Goal: Register for event/course

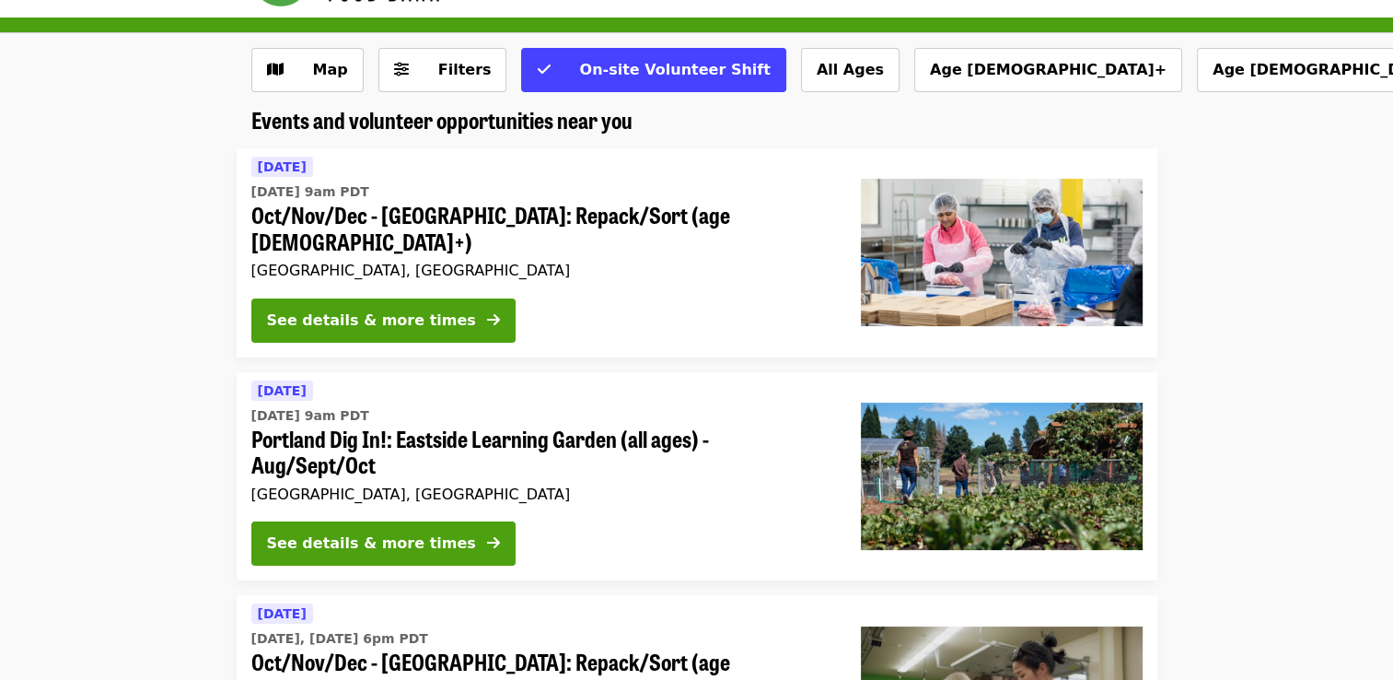
scroll to position [92, 0]
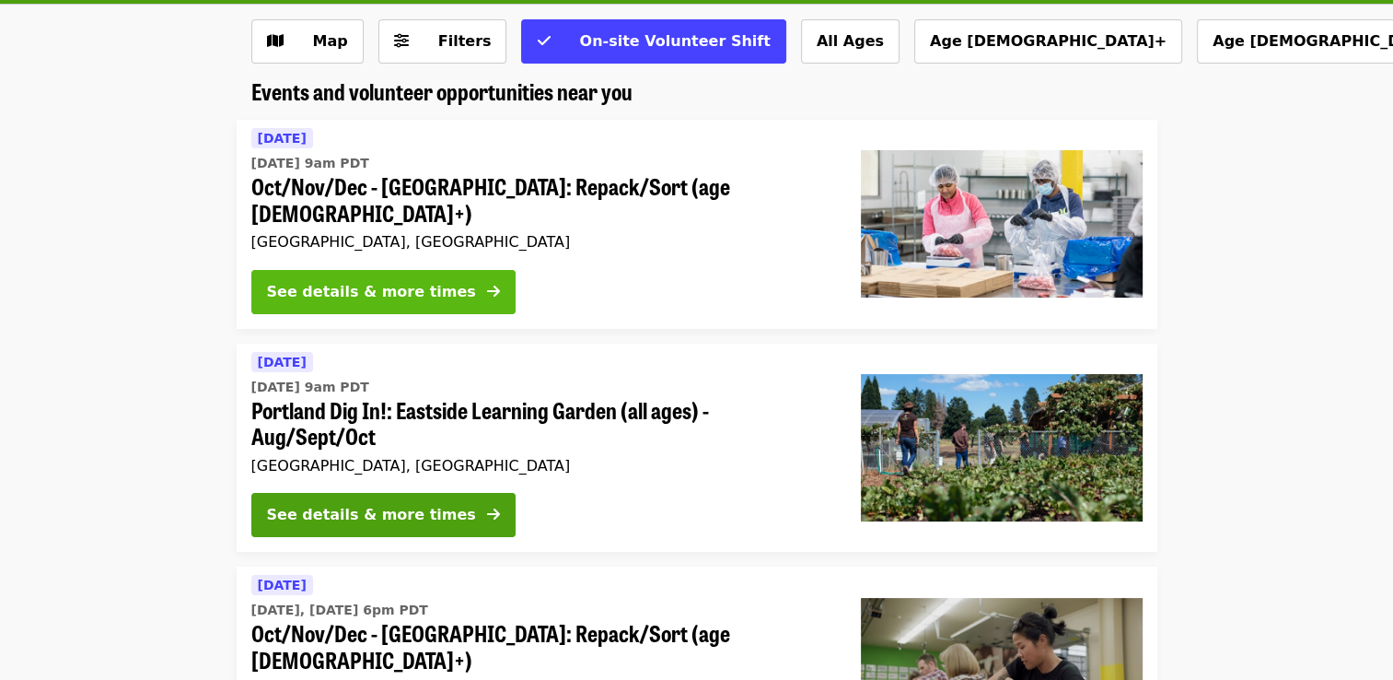
click at [376, 281] on div "See details & more times" at bounding box center [371, 292] width 209 height 22
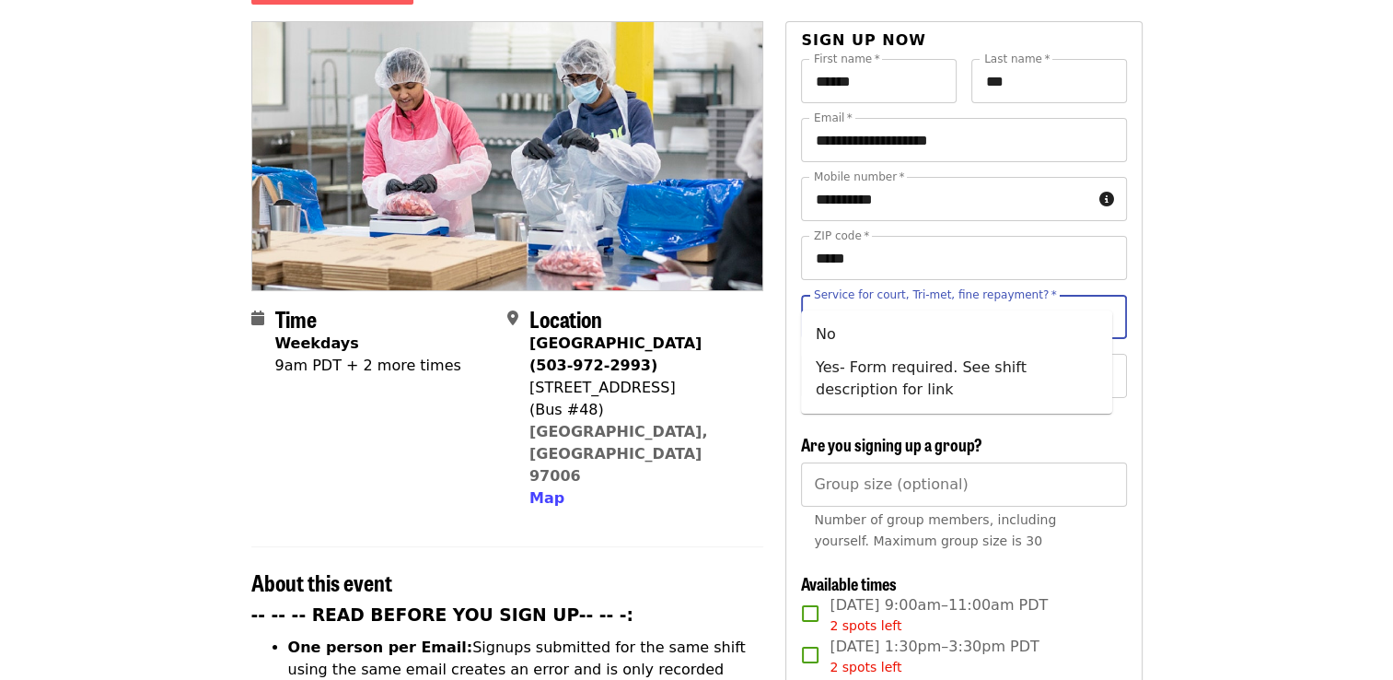
click at [958, 299] on input "Service for court, Tri-met, fine repayment?   *" at bounding box center [941, 316] width 251 height 35
click at [833, 335] on li "No" at bounding box center [956, 334] width 311 height 33
type input "**"
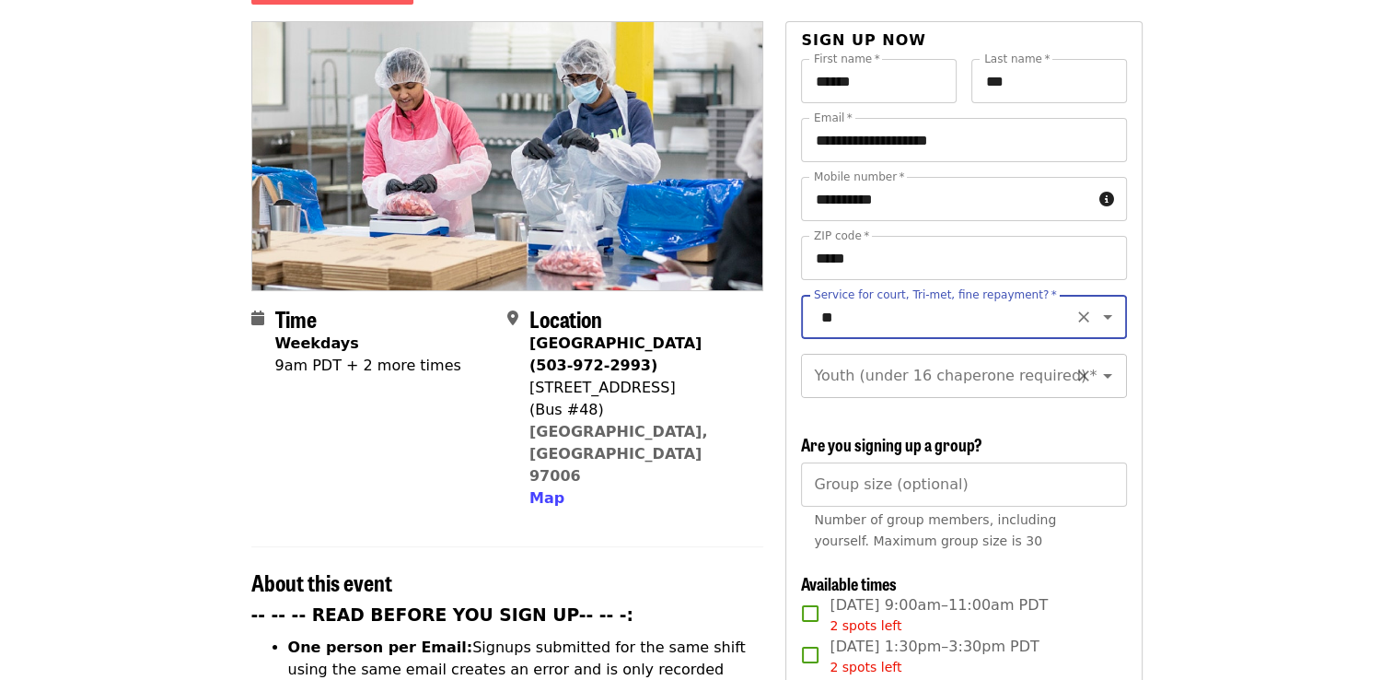
click at [884, 358] on input "Youth (under 16 chaperone required)   *" at bounding box center [941, 375] width 251 height 35
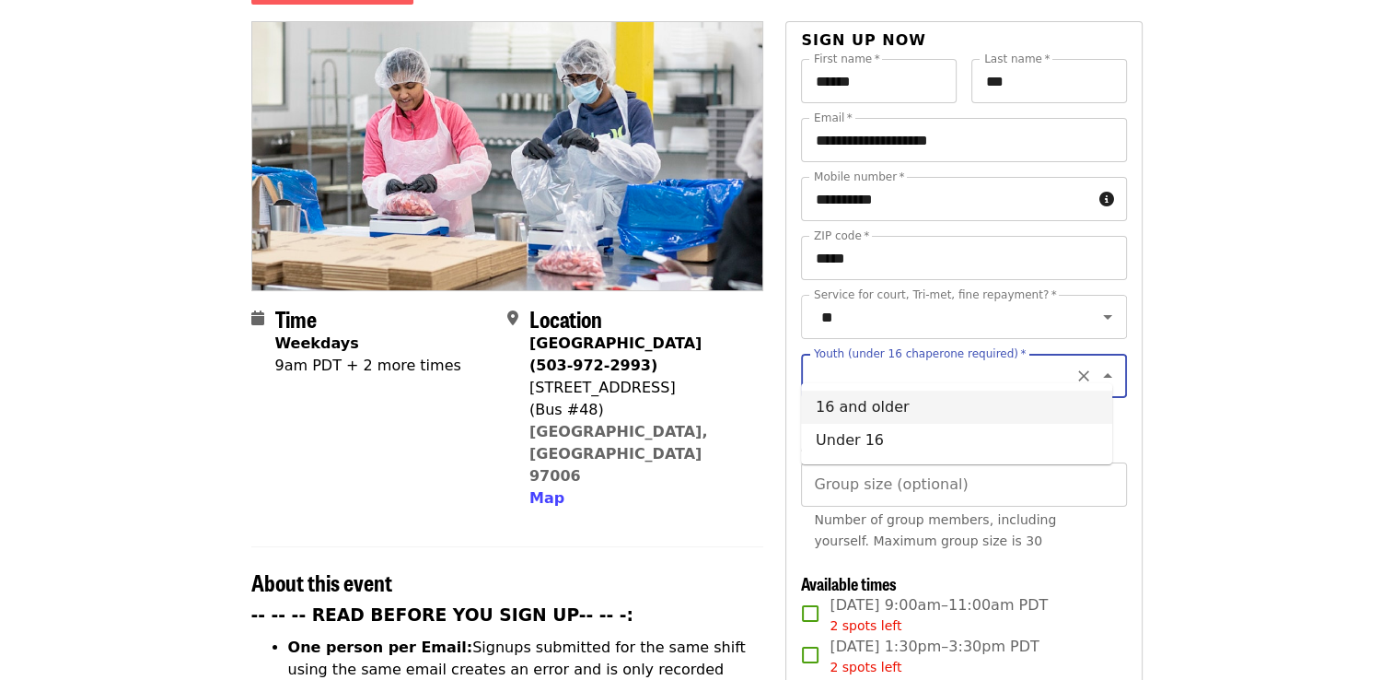
click at [884, 408] on li "16 and older" at bounding box center [956, 406] width 311 height 33
type input "**********"
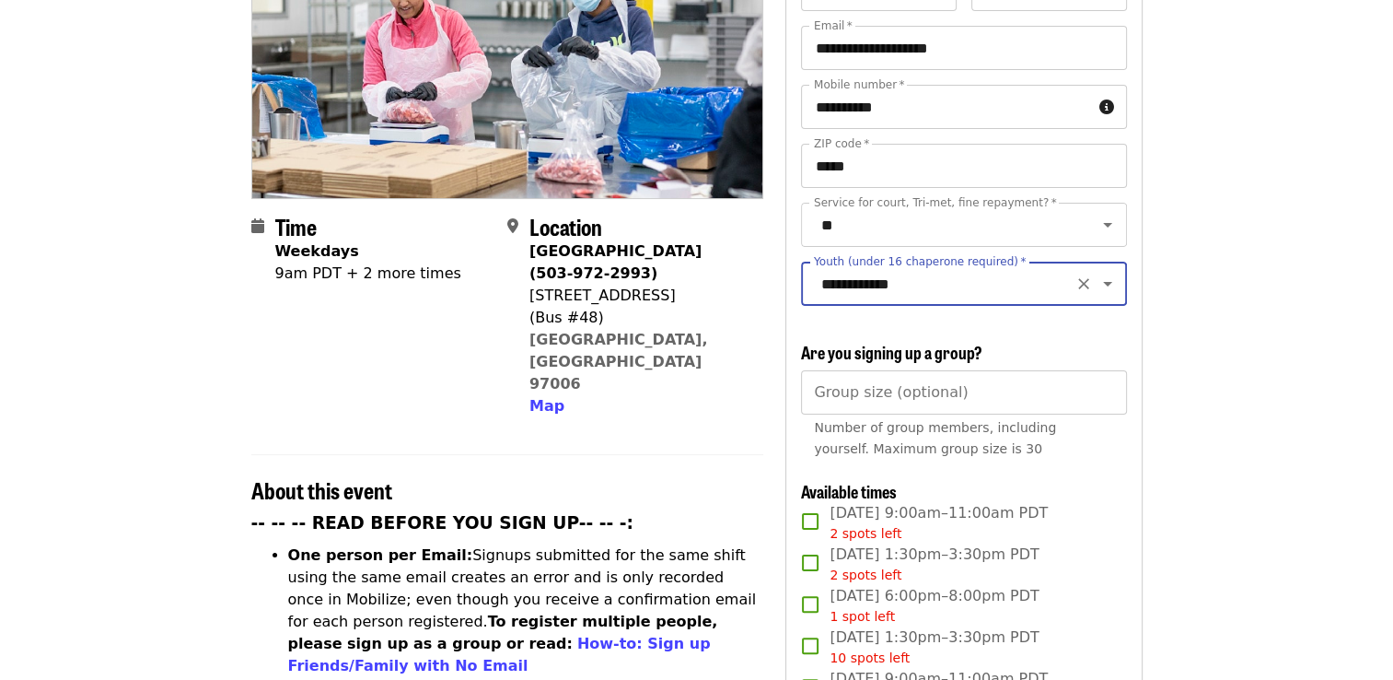
scroll to position [368, 0]
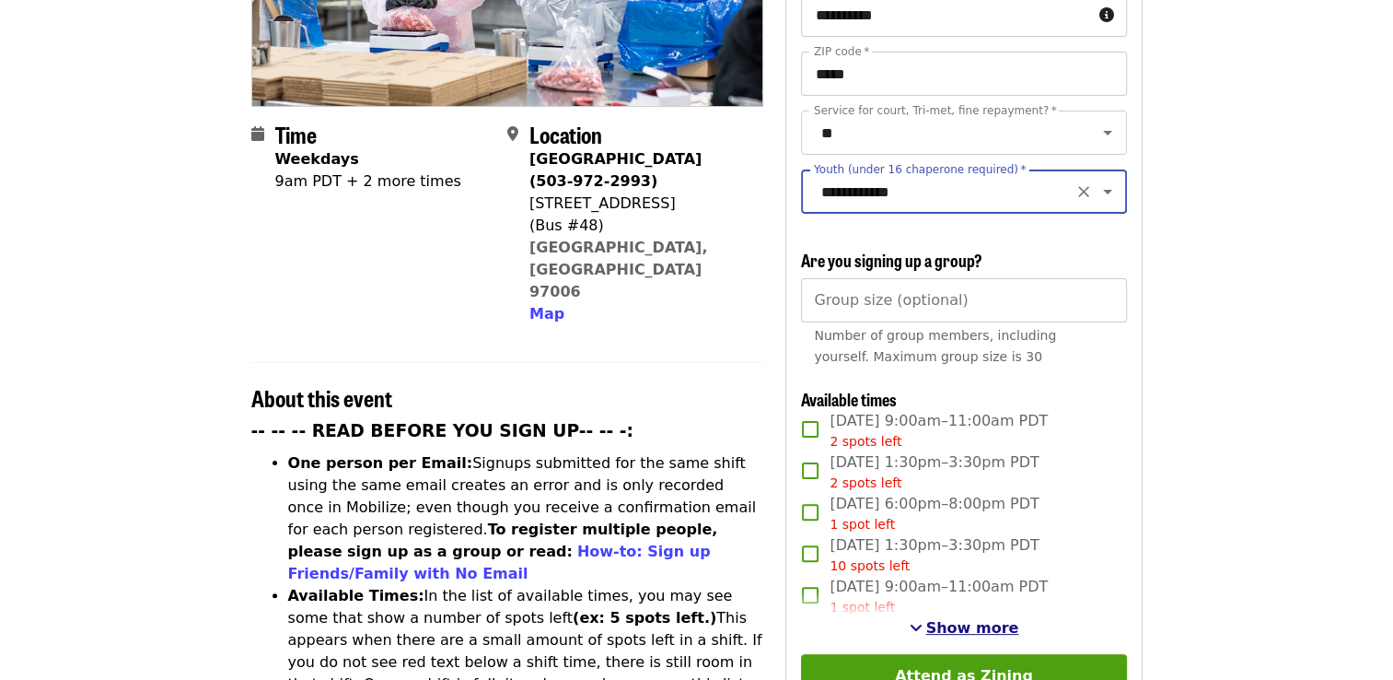
click at [970, 624] on span "Show more" at bounding box center [972, 627] width 93 height 17
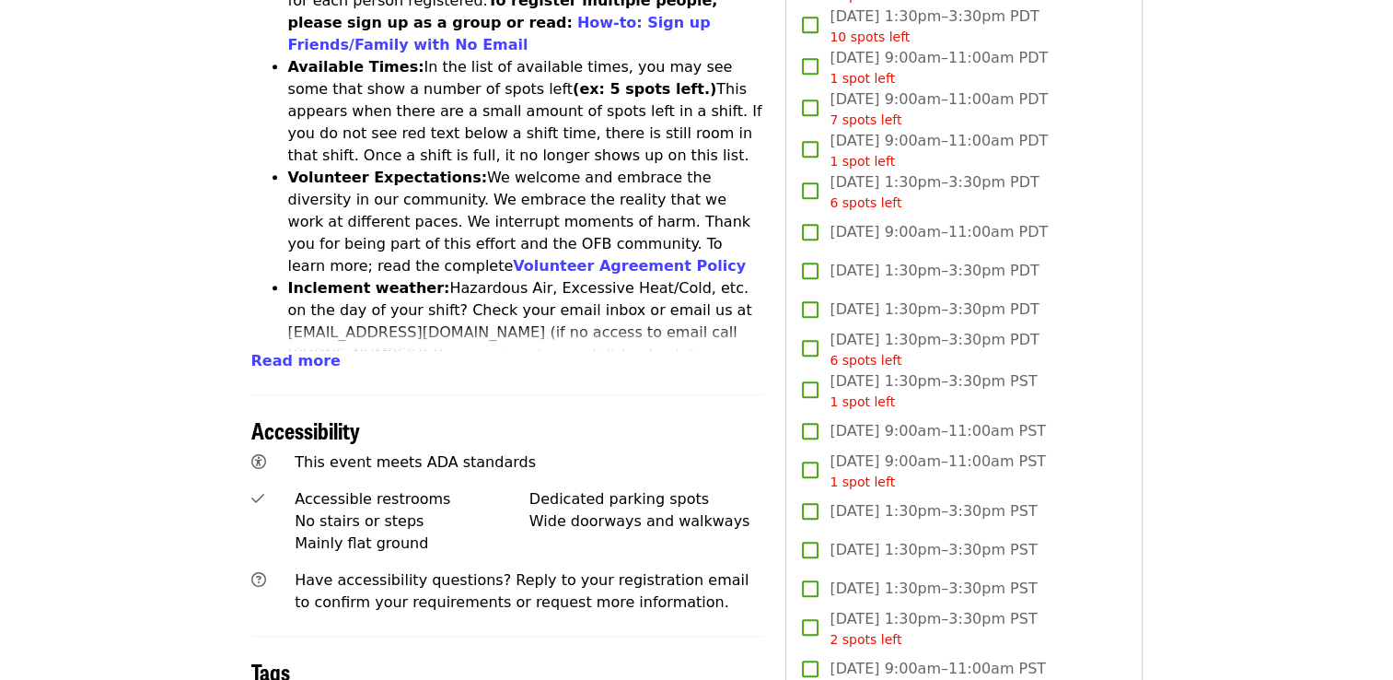
scroll to position [553, 0]
